Goal: Ask a question

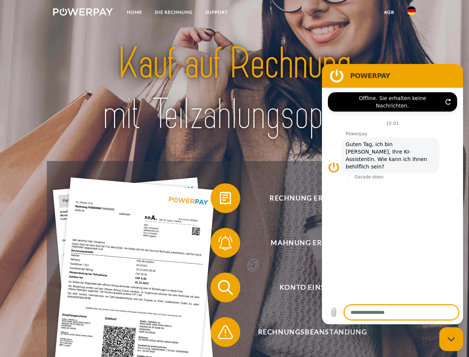
click at [83, 13] on img at bounding box center [83, 11] width 60 height 7
click at [412, 13] on img at bounding box center [411, 10] width 9 height 9
click at [389, 12] on link "agb" at bounding box center [389, 12] width 23 height 13
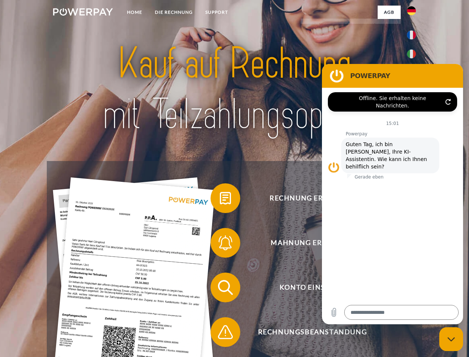
click at [220, 199] on span at bounding box center [214, 197] width 37 height 37
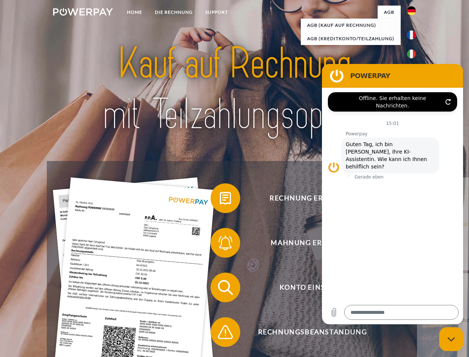
click at [220, 244] on div "Rechnung erhalten? Mahnung erhalten? Konto einsehen" at bounding box center [234, 309] width 375 height 297
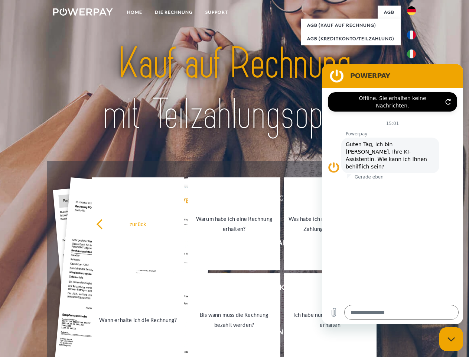
click at [220, 289] on link "Bis wann muss die Rechnung bezahlt werden?" at bounding box center [234, 319] width 93 height 93
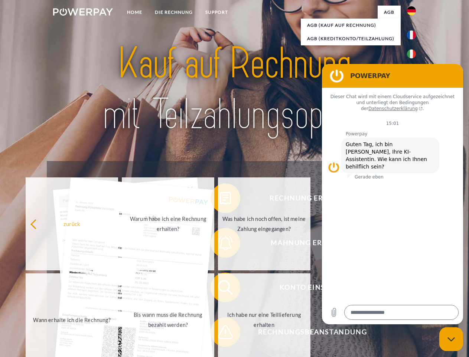
click at [220, 333] on span at bounding box center [214, 331] width 37 height 37
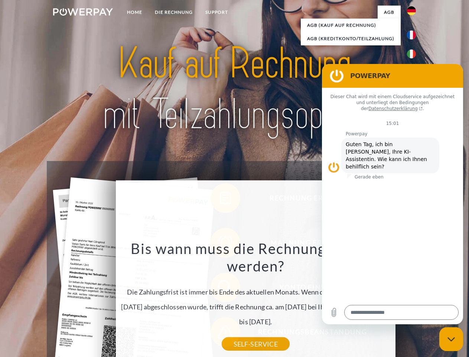
click at [451, 339] on icon "Messaging-Fenster schließen" at bounding box center [452, 339] width 8 height 5
type textarea "*"
